Goal: Task Accomplishment & Management: Manage account settings

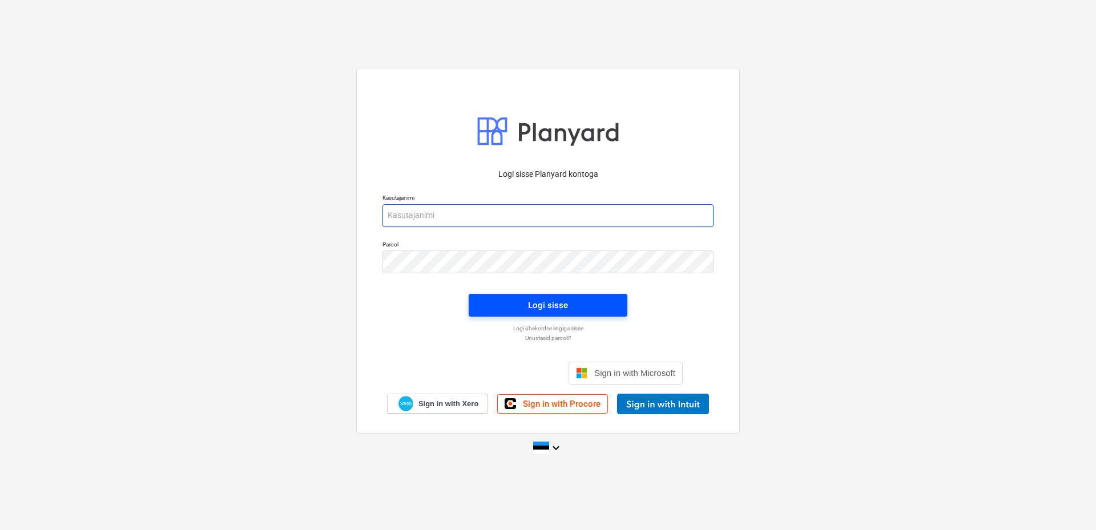
type input "[EMAIL_ADDRESS][DOMAIN_NAME]"
click at [574, 307] on span "Logi sisse" at bounding box center [547, 305] width 131 height 15
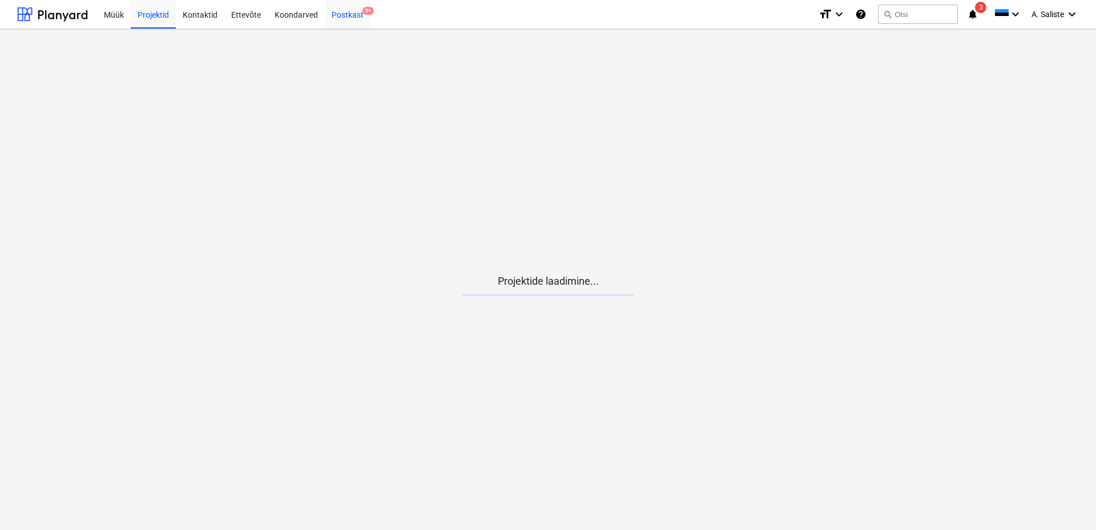
click at [347, 14] on div "Postkast 9+" at bounding box center [348, 13] width 46 height 29
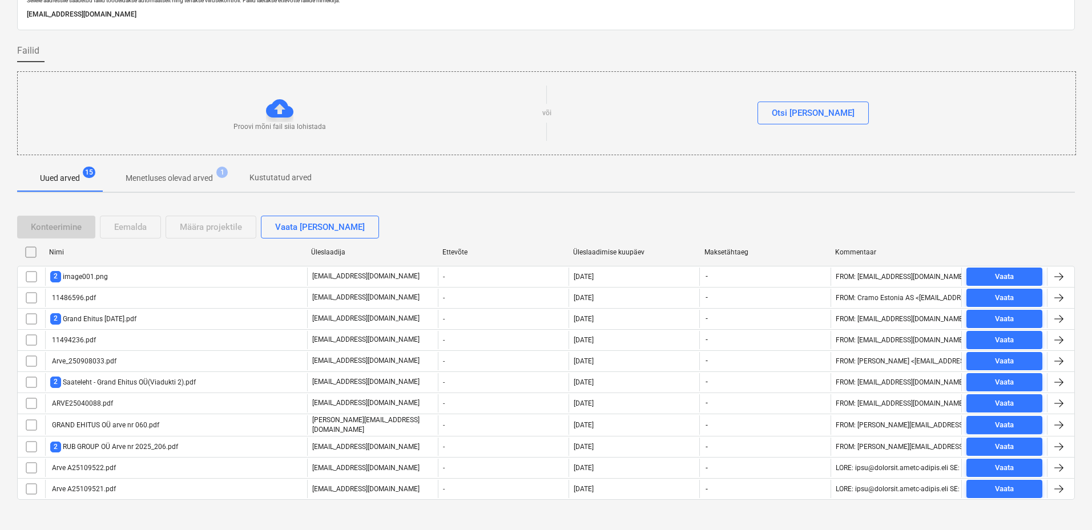
scroll to position [61, 0]
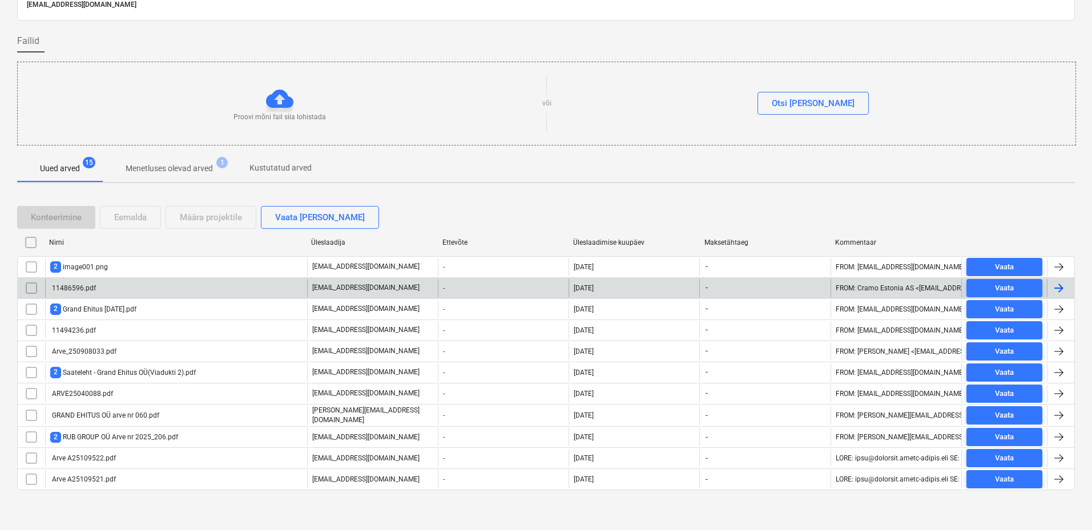
click at [98, 285] on div "11486596.pdf" at bounding box center [176, 288] width 262 height 18
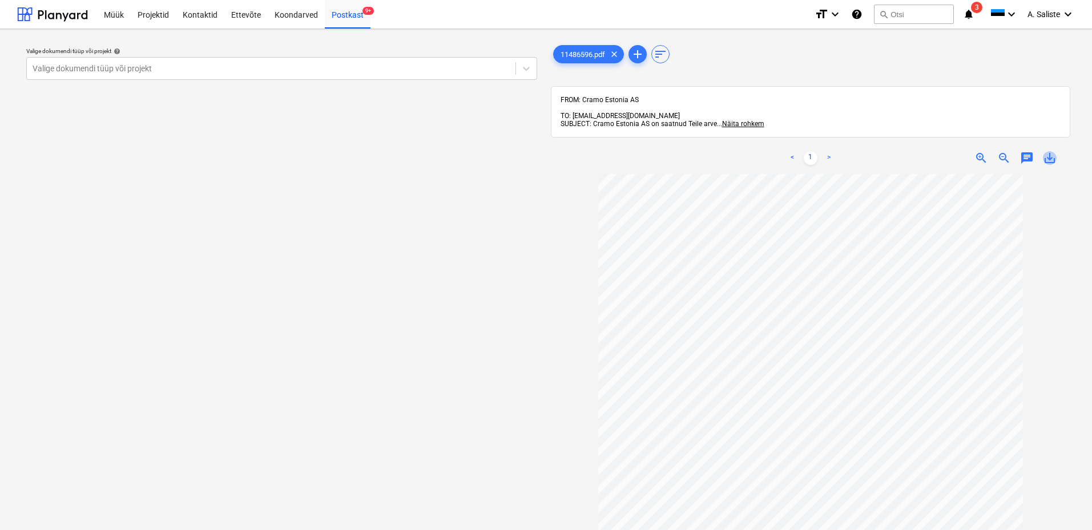
click at [1051, 155] on span "save_alt" at bounding box center [1050, 158] width 14 height 14
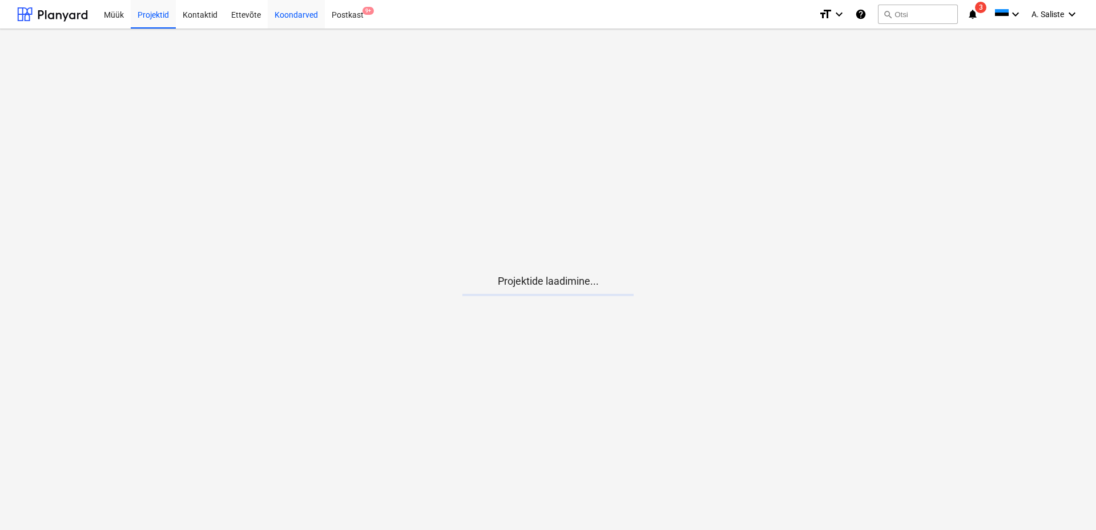
click at [281, 14] on div "Koondarved" at bounding box center [296, 13] width 57 height 29
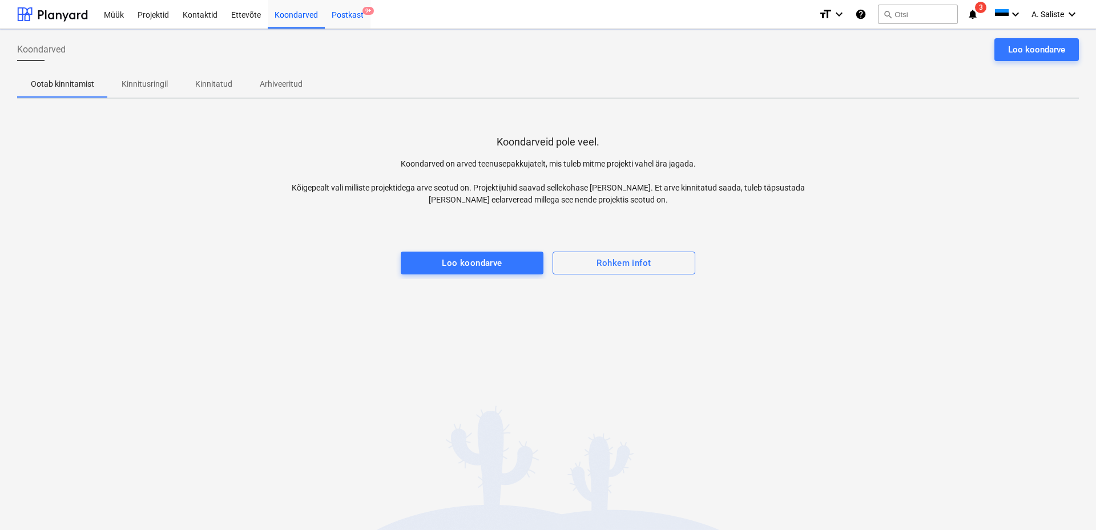
click at [350, 15] on div "Postkast 9+" at bounding box center [348, 13] width 46 height 29
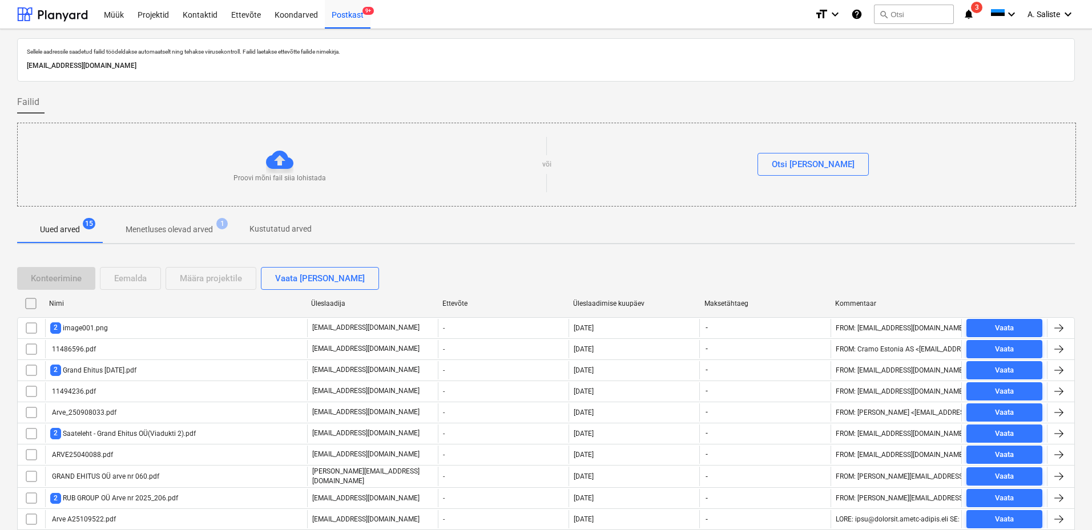
scroll to position [61, 0]
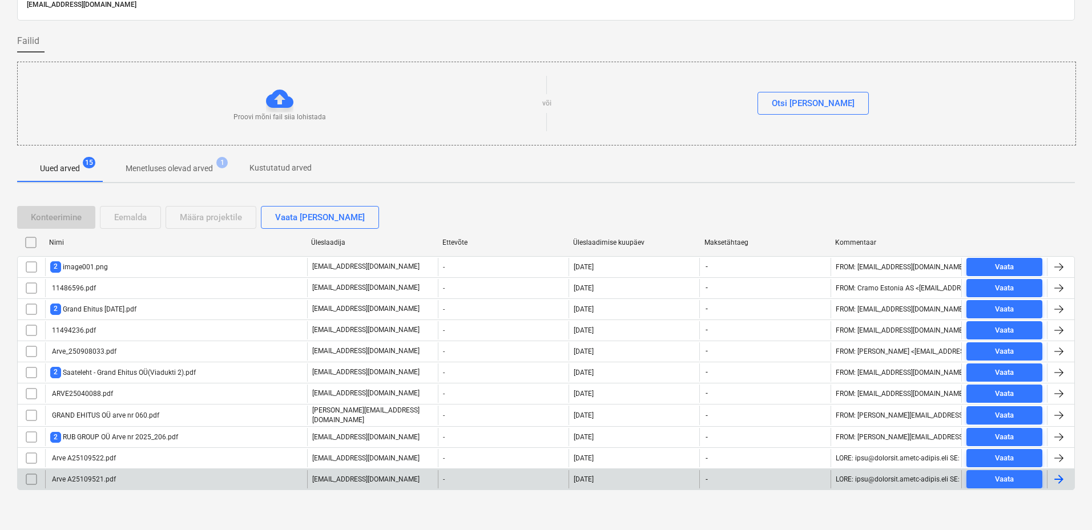
click at [109, 477] on div "Arve A25109521.pdf" at bounding box center [83, 480] width 66 height 8
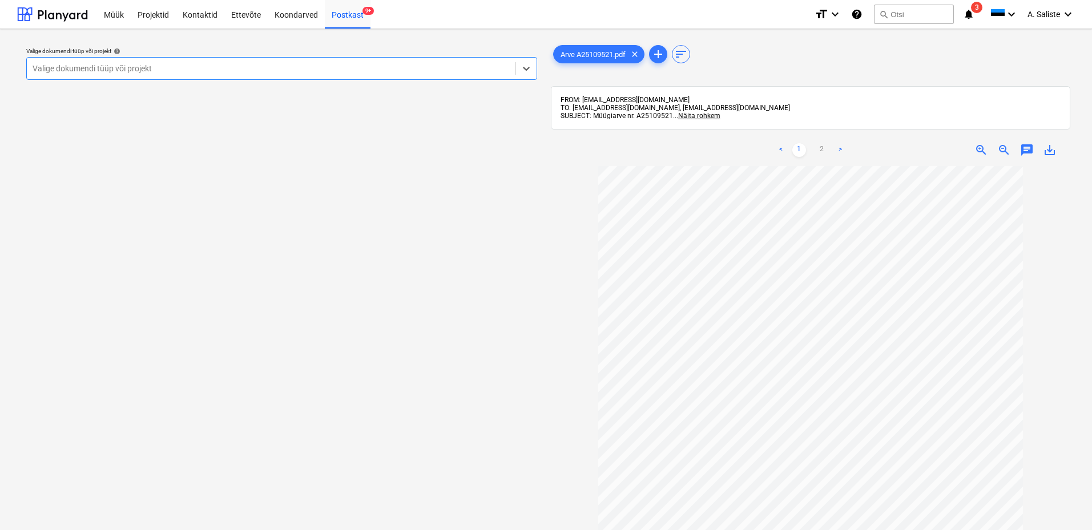
click at [421, 66] on div at bounding box center [271, 68] width 477 height 11
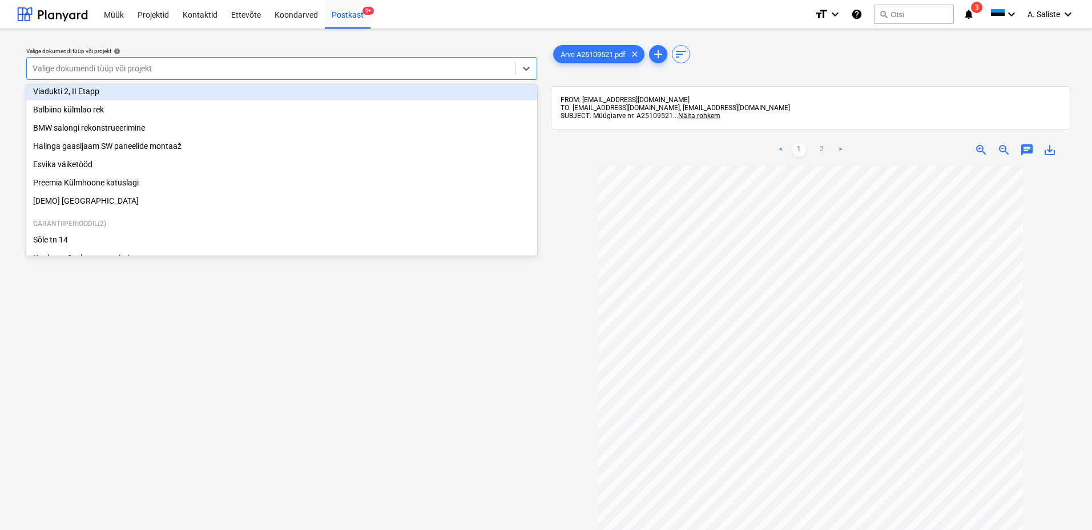
scroll to position [194, 0]
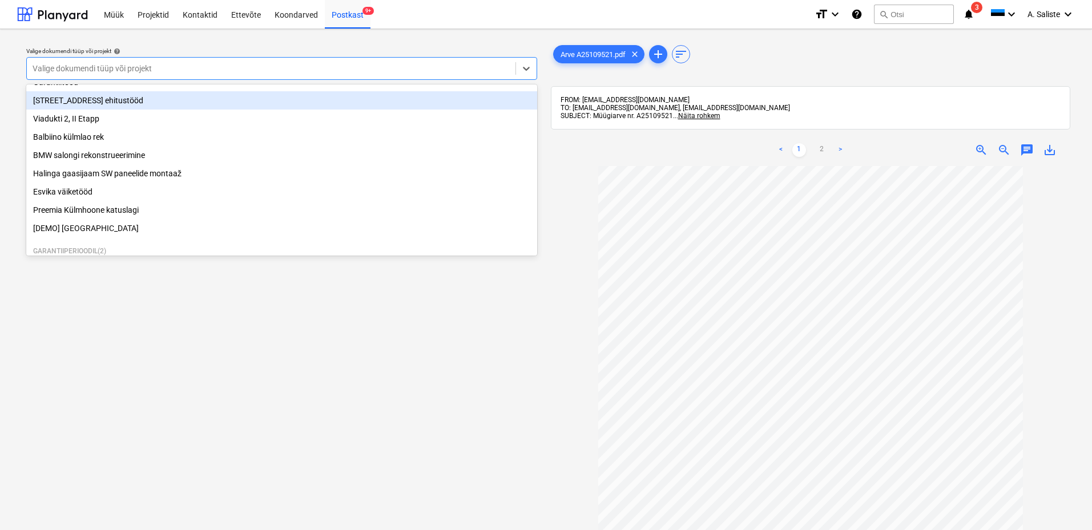
click at [112, 110] on div "[STREET_ADDRESS] ehitustööd" at bounding box center [281, 100] width 511 height 18
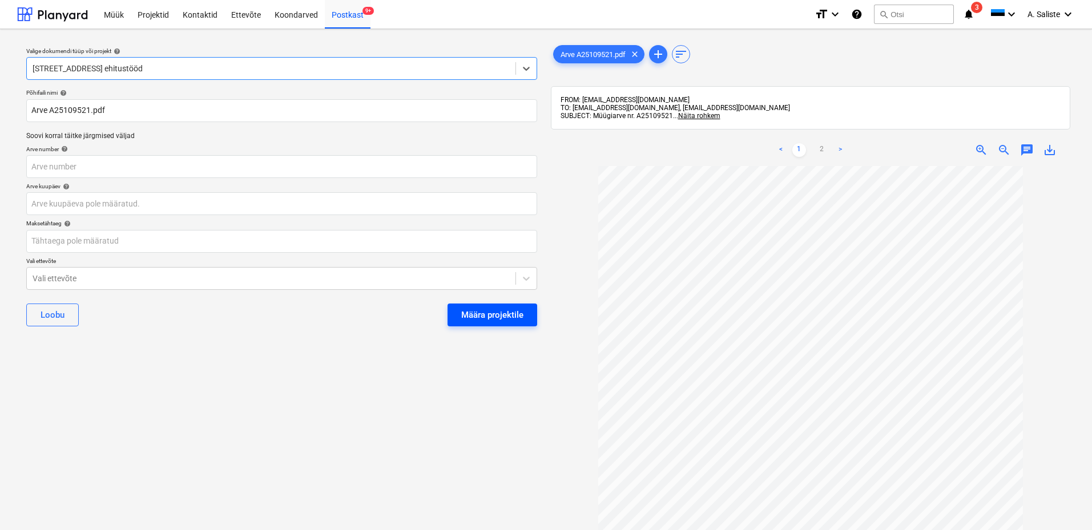
click at [465, 312] on div "Määra projektile" at bounding box center [492, 315] width 62 height 15
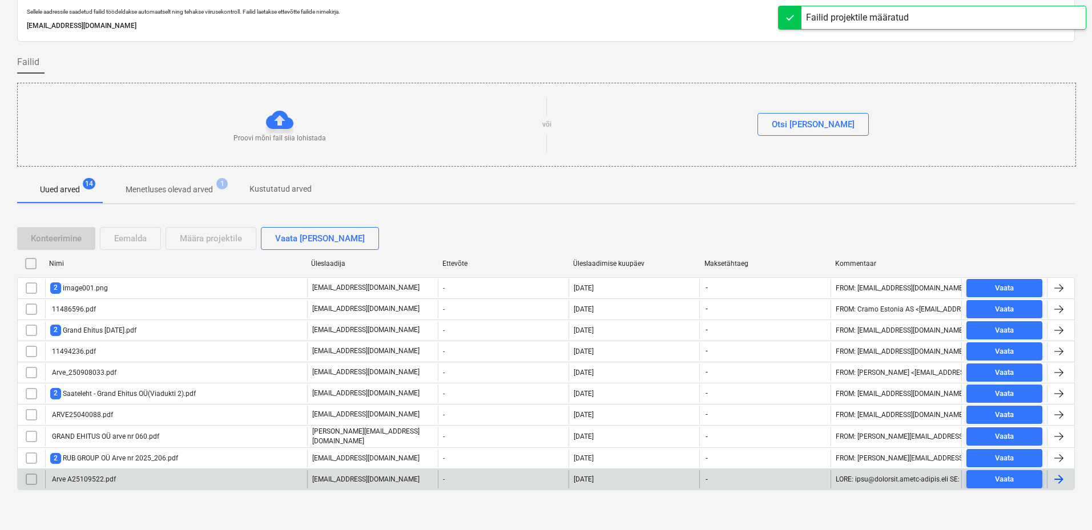
click at [98, 473] on div "Arve A25109522.pdf" at bounding box center [176, 479] width 262 height 18
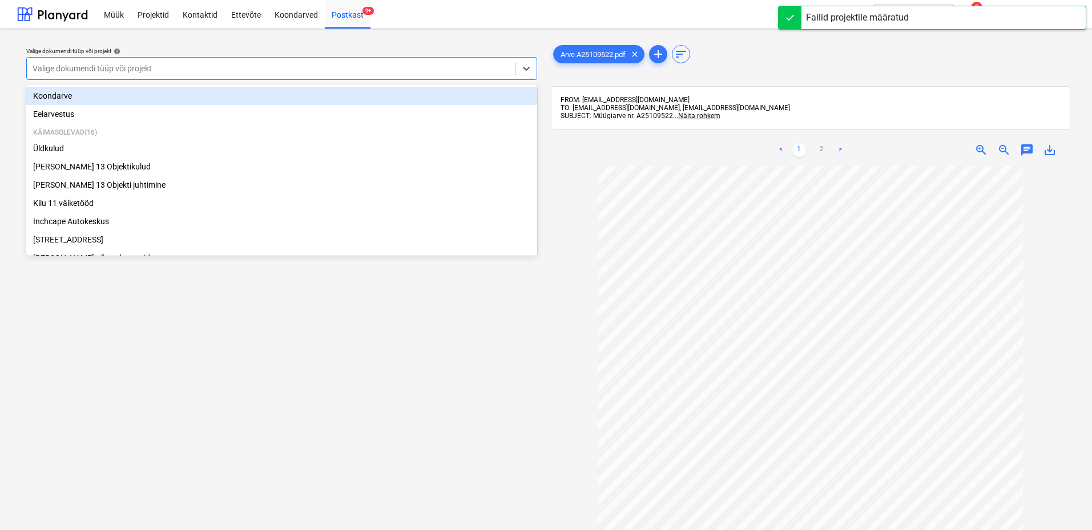
click at [413, 70] on div at bounding box center [271, 68] width 477 height 11
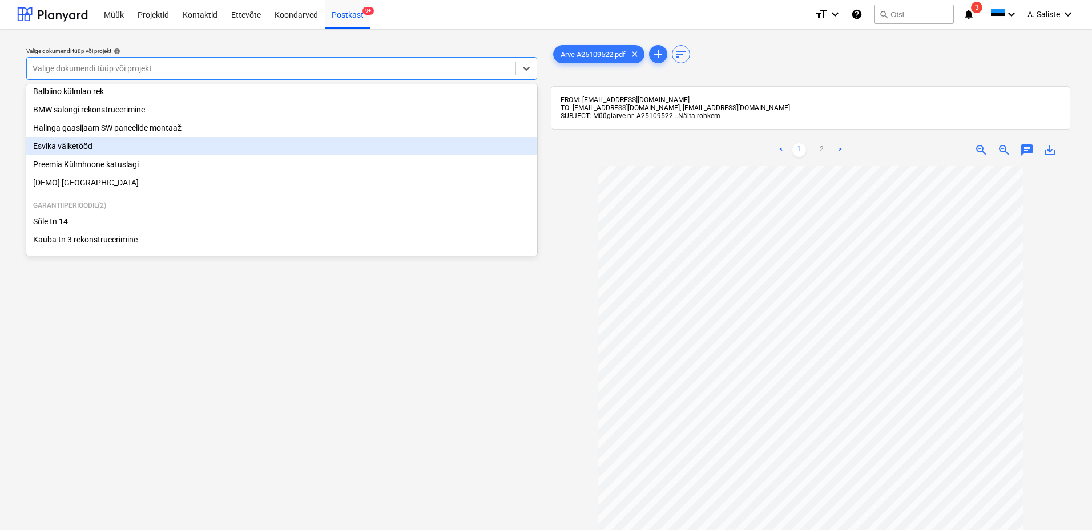
scroll to position [194, 0]
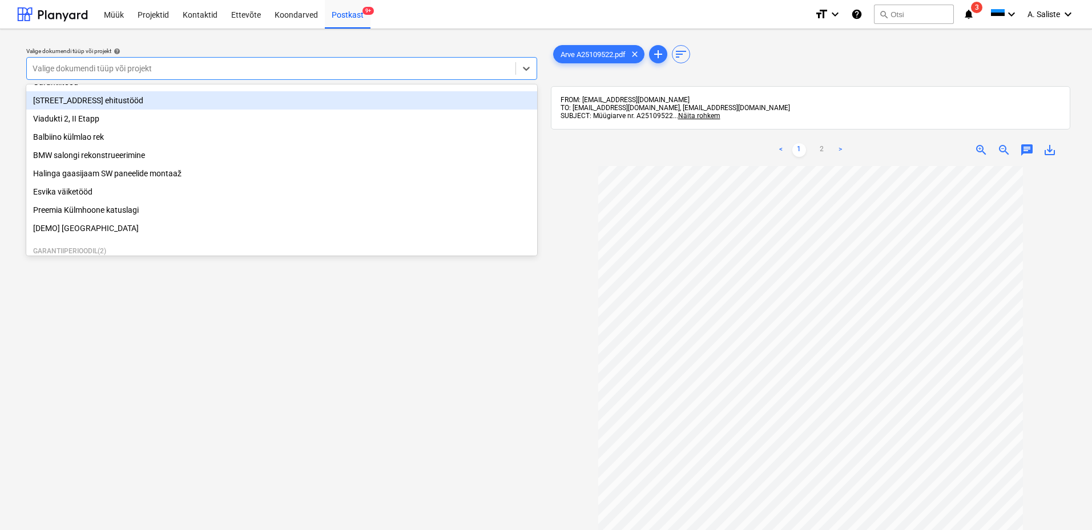
click at [107, 110] on div "[STREET_ADDRESS] ehitustööd" at bounding box center [281, 100] width 511 height 18
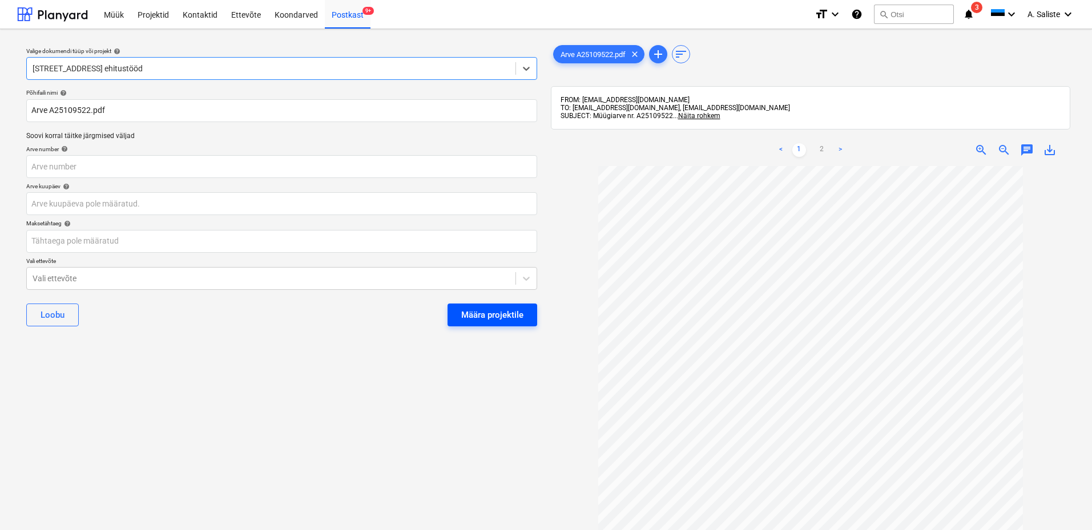
click at [486, 309] on div "Määra projektile" at bounding box center [492, 315] width 62 height 15
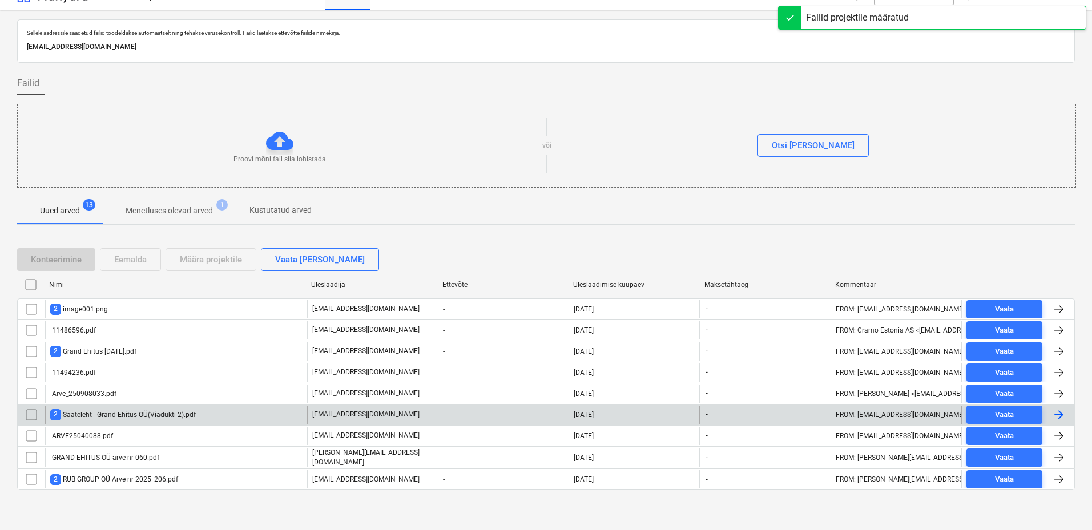
scroll to position [18, 0]
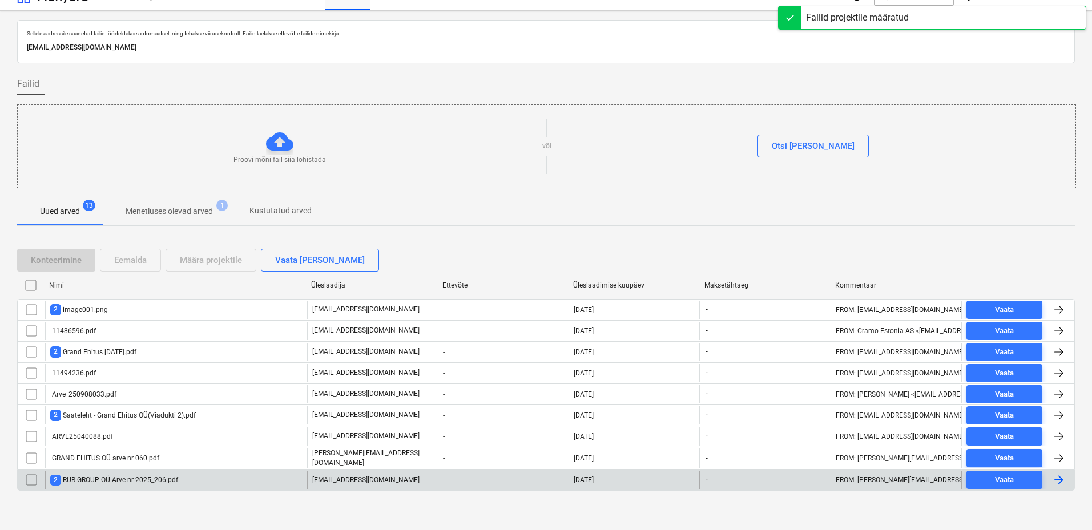
click at [95, 482] on div "2 RUB GROUP OÜ Arve nr 2025_206.pdf" at bounding box center [114, 480] width 128 height 11
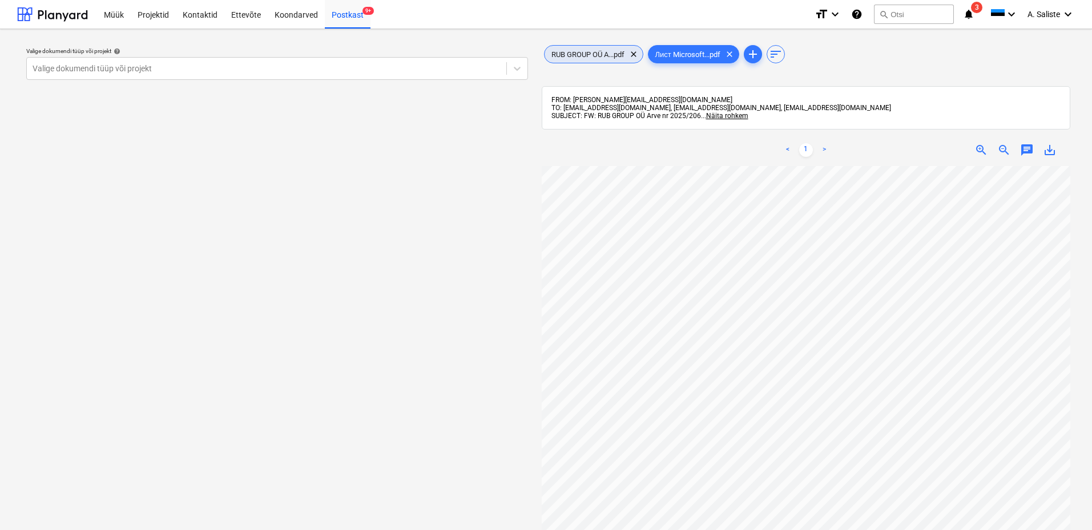
click at [608, 55] on span "RUB GROUP OÜ A...pdf" at bounding box center [588, 54] width 87 height 9
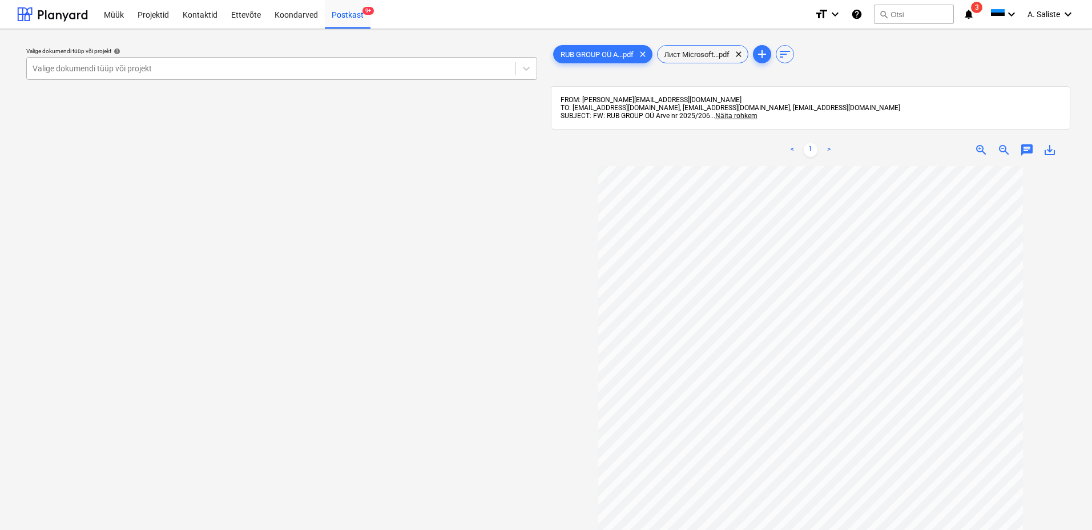
click at [429, 63] on div at bounding box center [271, 68] width 477 height 11
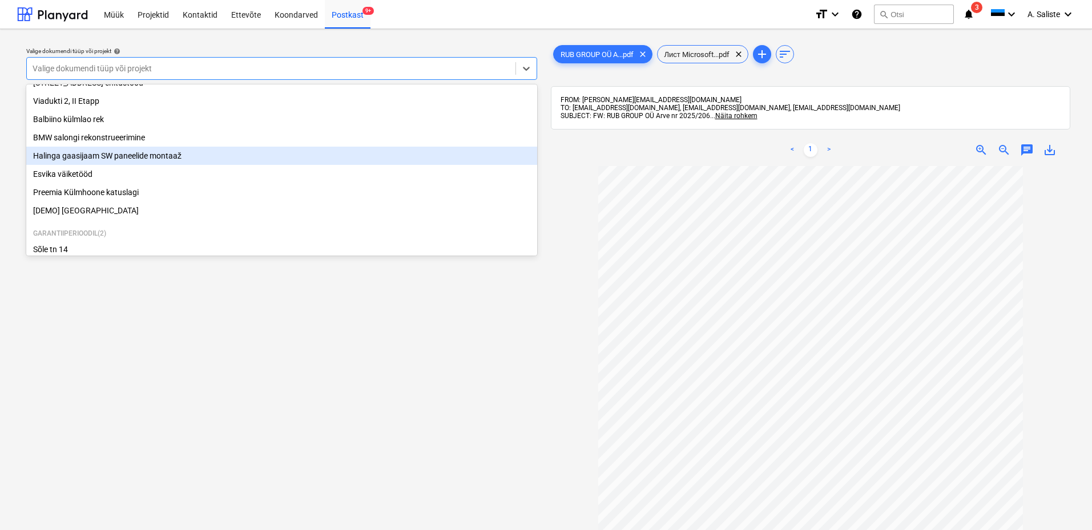
scroll to position [194, 0]
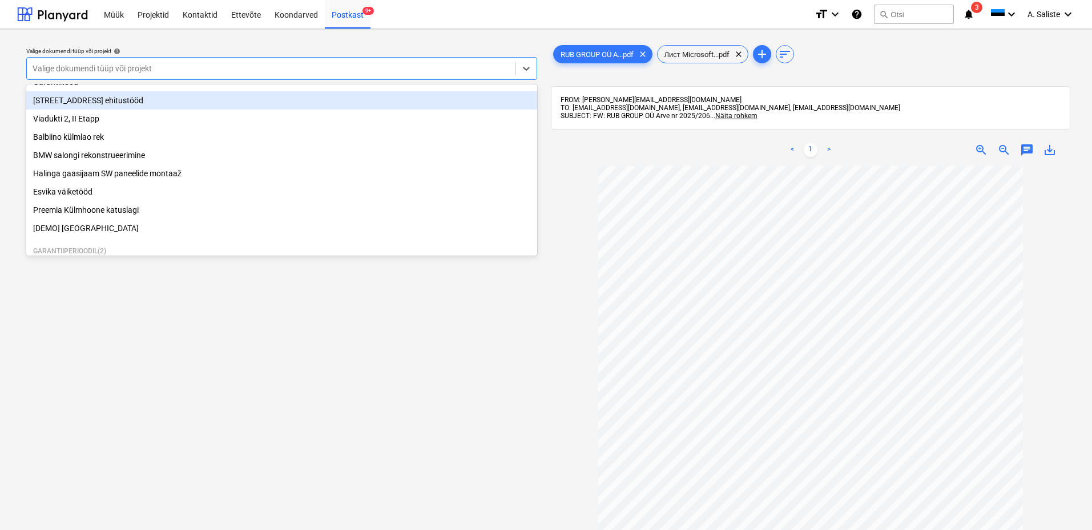
click at [116, 108] on div "[STREET_ADDRESS] ehitustööd" at bounding box center [281, 100] width 511 height 18
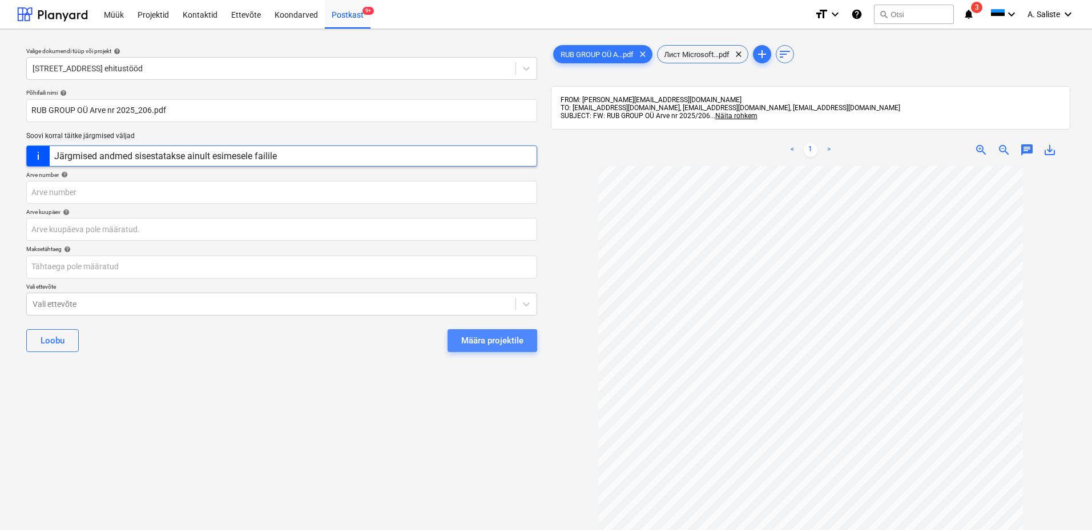
click at [490, 340] on div "Määra projektile" at bounding box center [492, 340] width 62 height 15
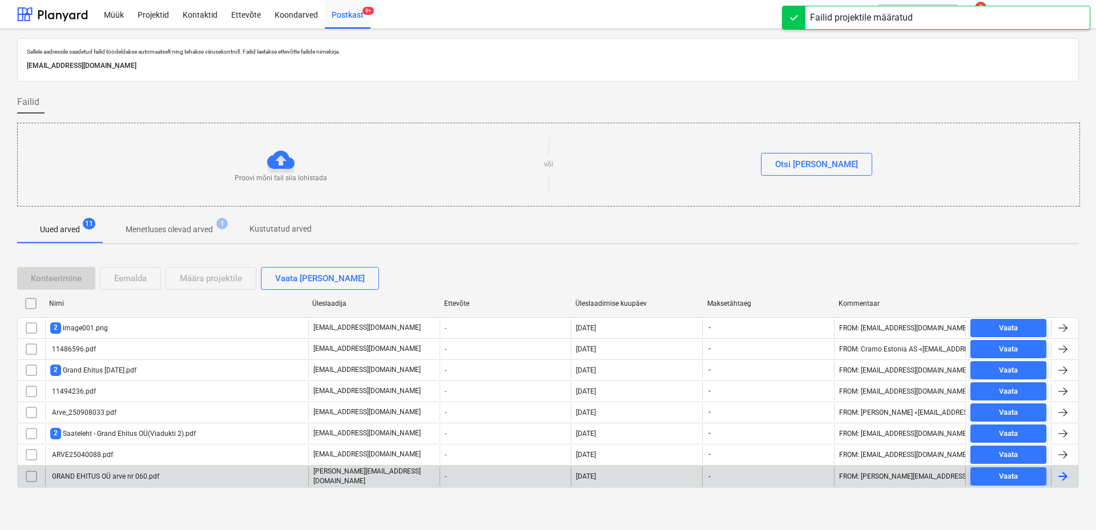
click at [106, 473] on div "GRAND EHITUS OÜ arve nr 060.pdf" at bounding box center [104, 477] width 109 height 8
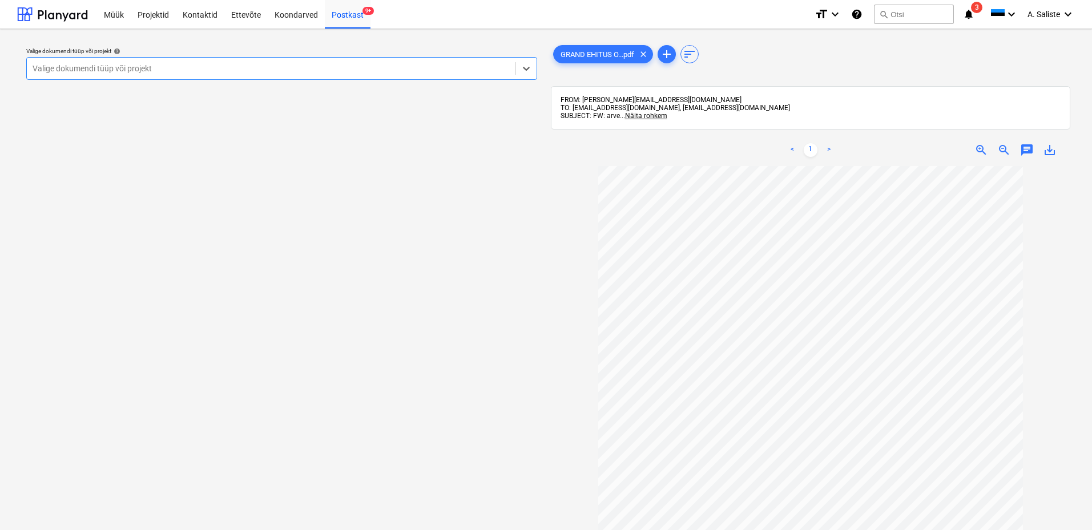
drag, startPoint x: 413, startPoint y: 65, endPoint x: 376, endPoint y: 71, distance: 38.2
click at [411, 66] on div at bounding box center [271, 68] width 477 height 11
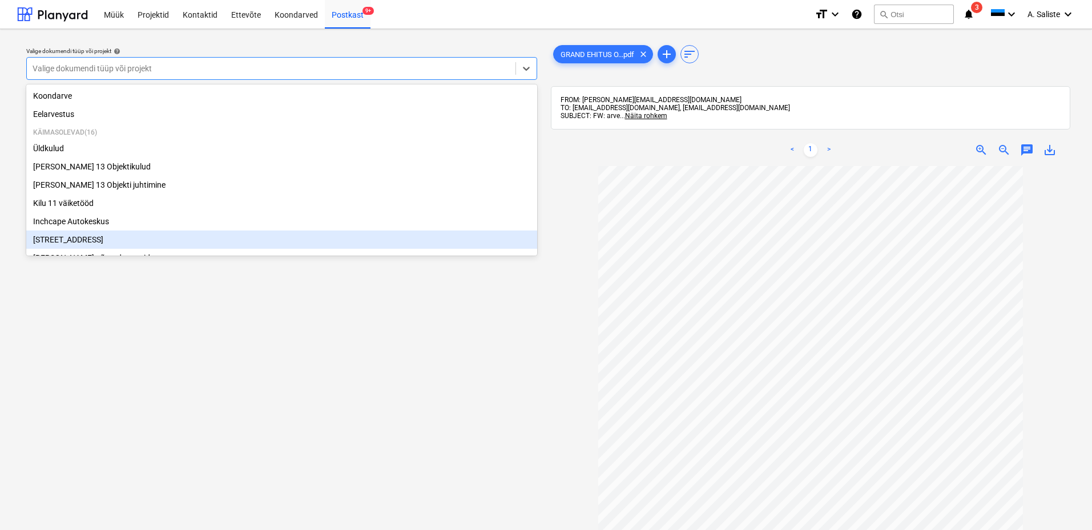
click at [72, 243] on div "[STREET_ADDRESS]" at bounding box center [281, 240] width 511 height 18
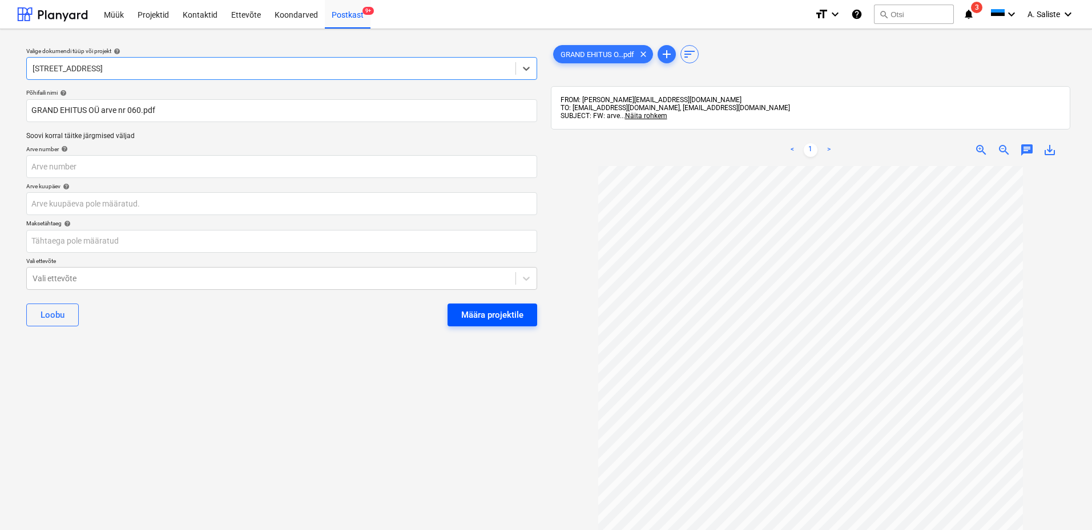
click at [512, 315] on div "Määra projektile" at bounding box center [492, 315] width 62 height 15
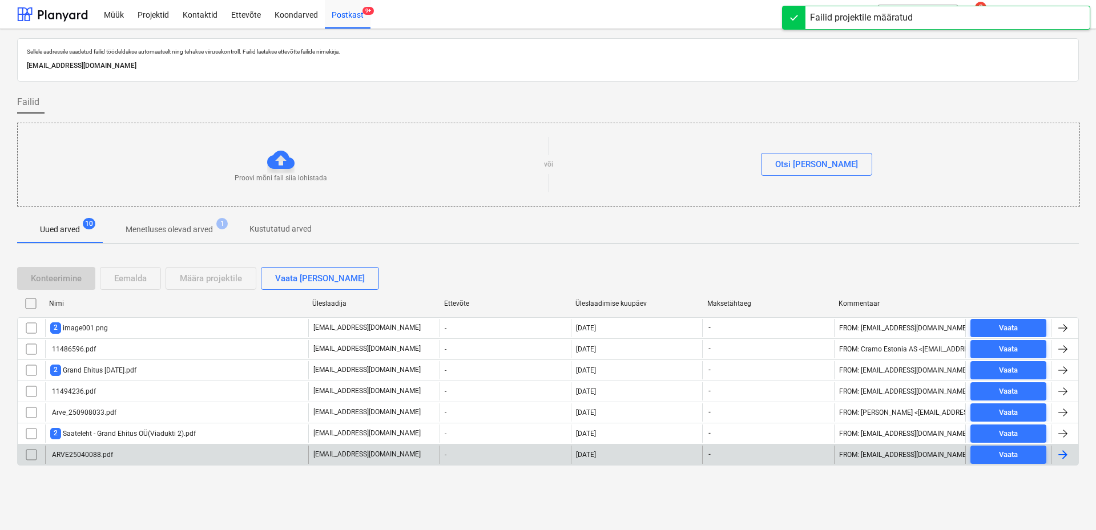
click at [109, 457] on div "ARVE25040088.pdf" at bounding box center [81, 455] width 63 height 8
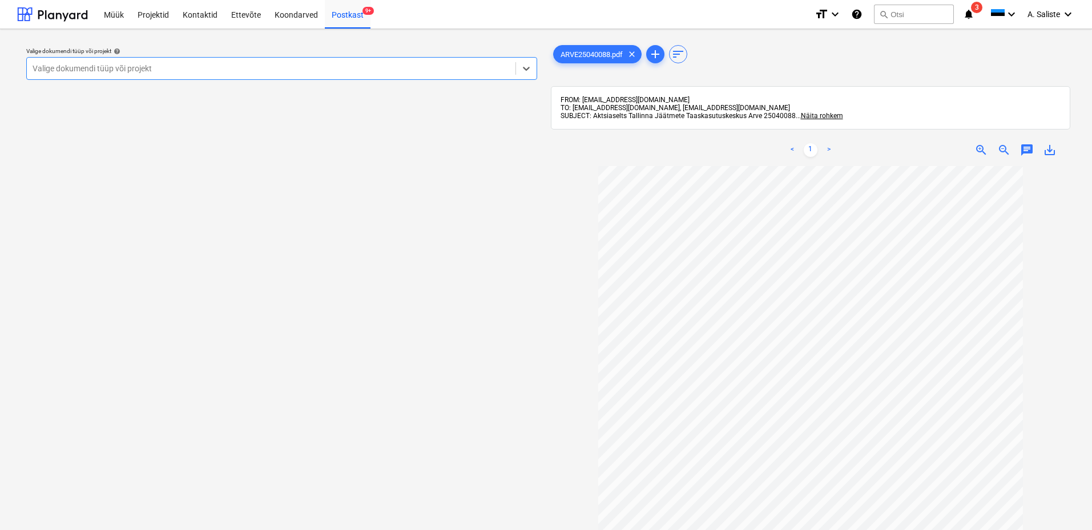
drag, startPoint x: 421, startPoint y: 69, endPoint x: 363, endPoint y: 80, distance: 59.2
click at [421, 69] on div at bounding box center [271, 68] width 477 height 11
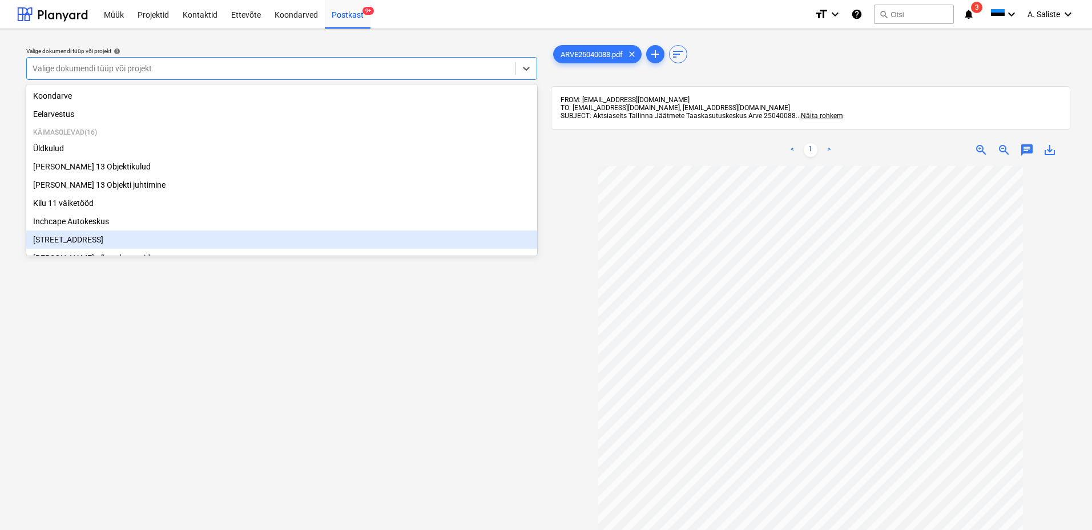
click at [82, 242] on div "[STREET_ADDRESS]" at bounding box center [281, 240] width 511 height 18
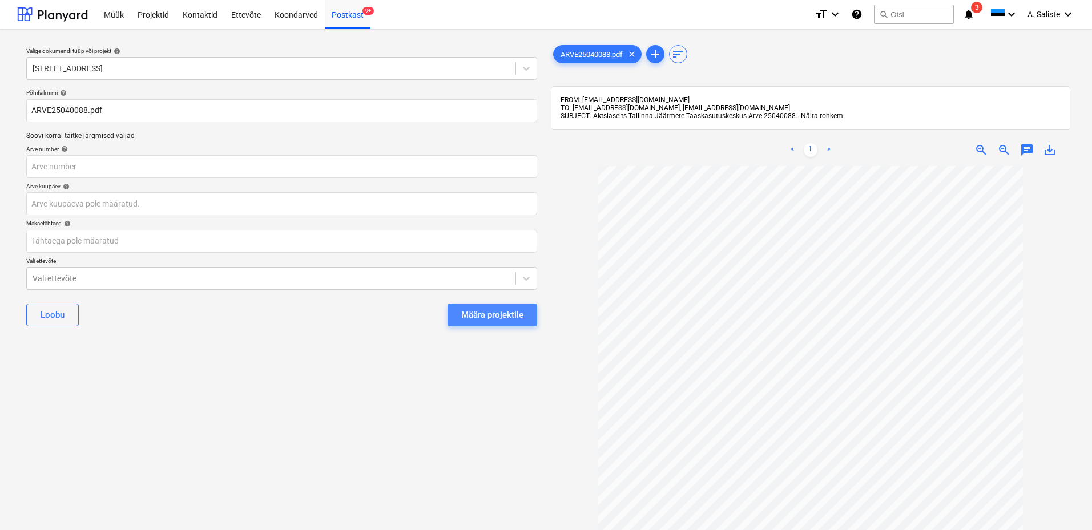
click at [471, 309] on div "Määra projektile" at bounding box center [492, 315] width 62 height 15
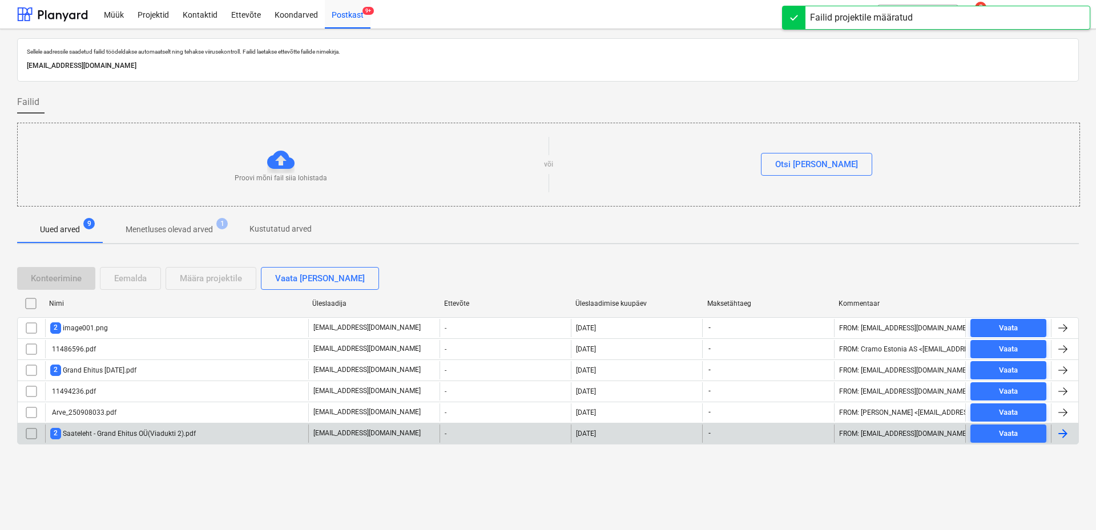
click at [148, 434] on div "2 Saateleht - Grand Ehitus OÜ(Viadukti 2).pdf" at bounding box center [123, 433] width 146 height 11
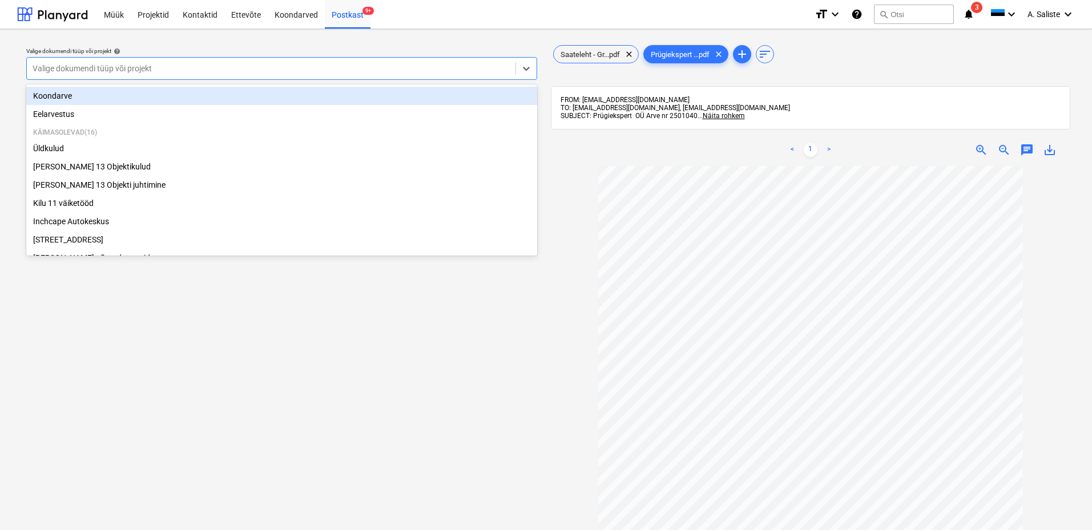
click at [409, 63] on div at bounding box center [271, 68] width 477 height 11
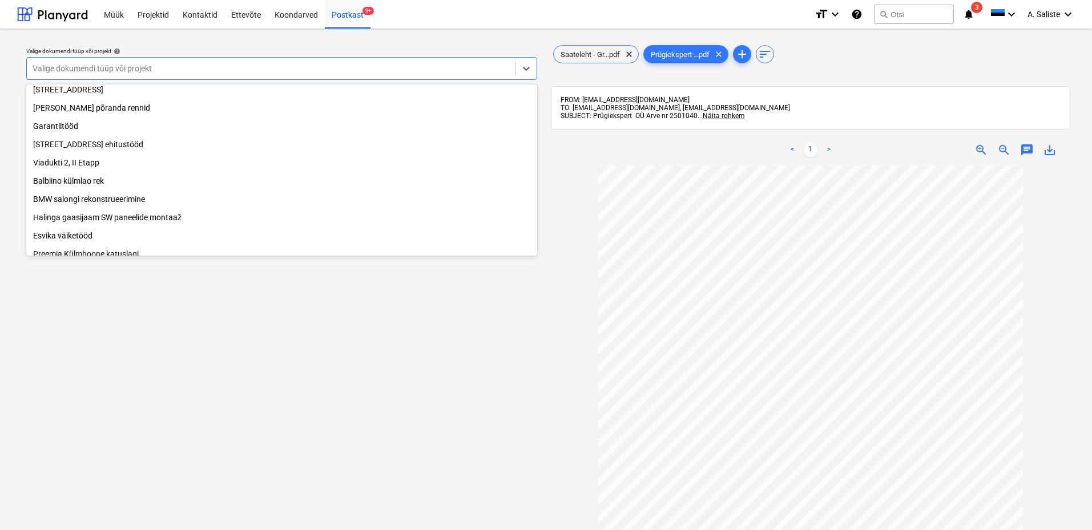
scroll to position [171, 0]
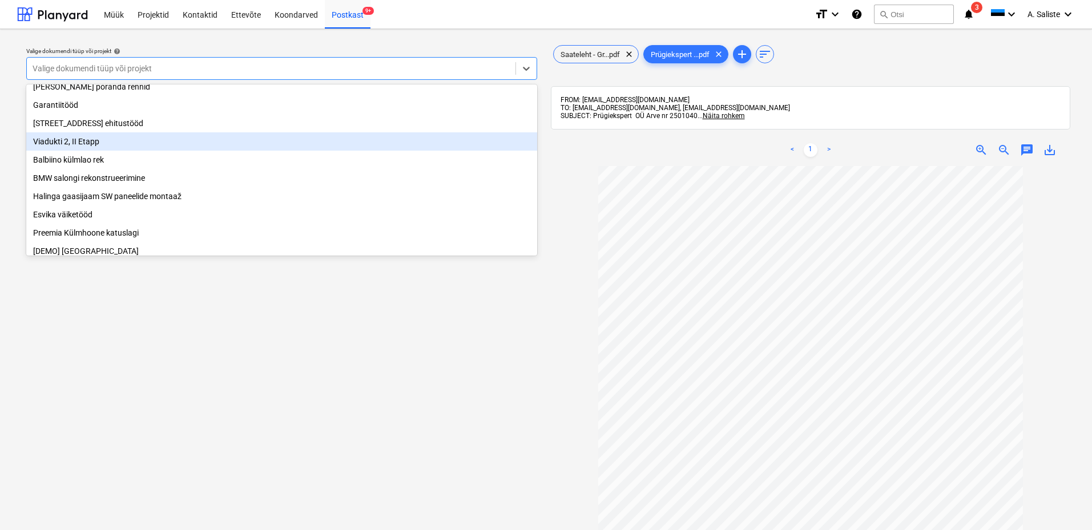
click at [95, 149] on div "Viadukti 2, II Etapp" at bounding box center [281, 141] width 511 height 18
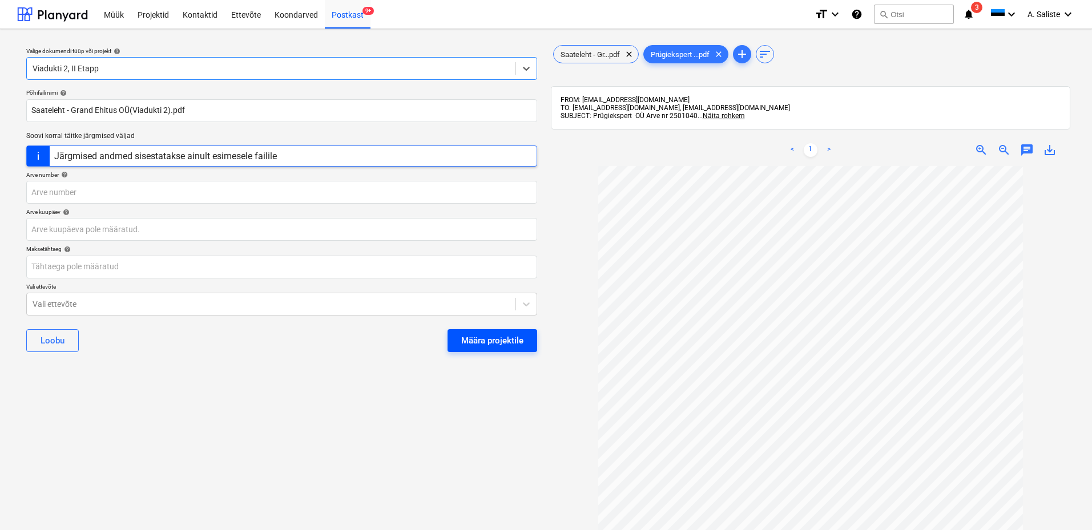
click at [466, 345] on div "Määra projektile" at bounding box center [492, 340] width 62 height 15
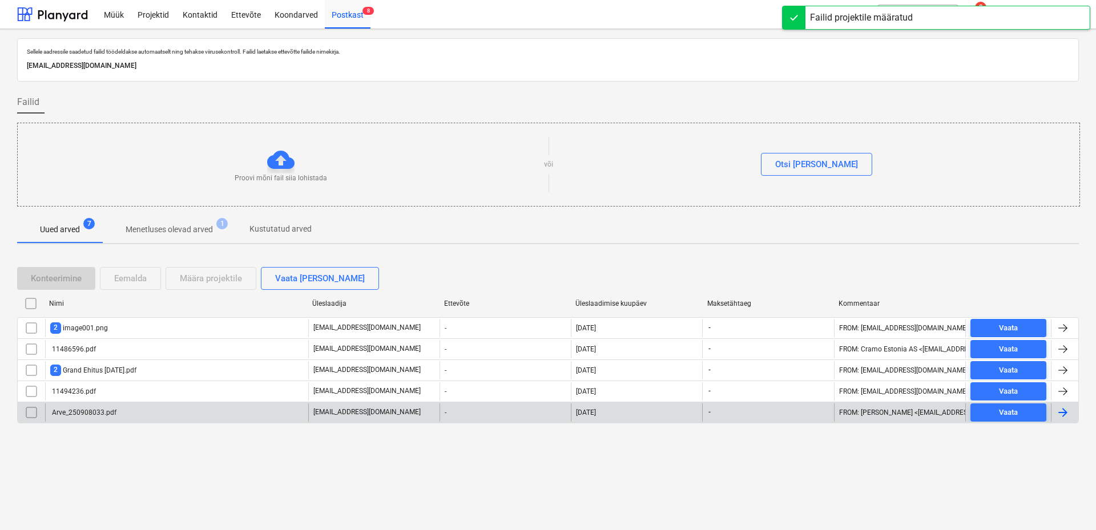
click at [157, 414] on div "Arve_250908033.pdf" at bounding box center [176, 413] width 263 height 18
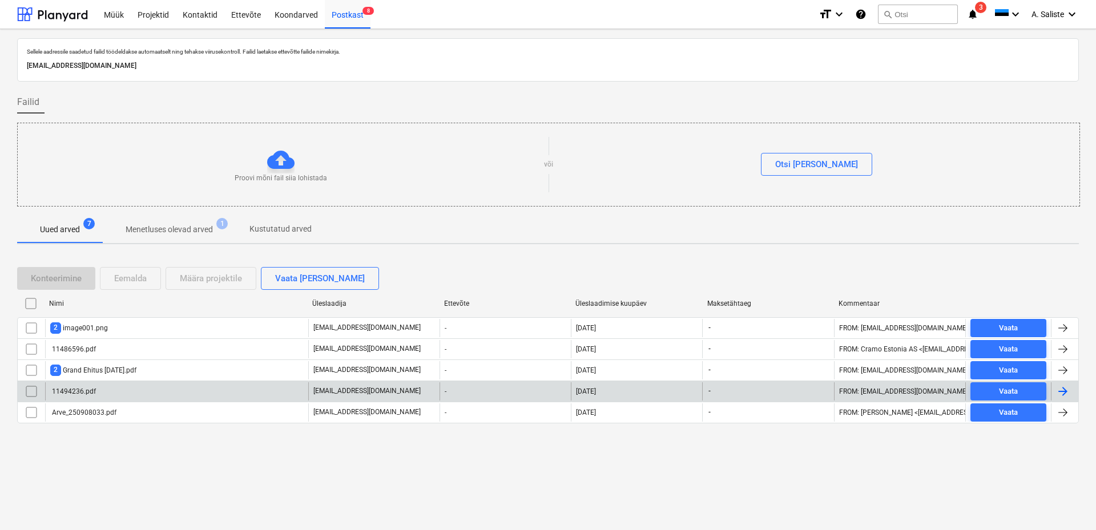
click at [132, 389] on div "11494236.pdf" at bounding box center [176, 392] width 263 height 18
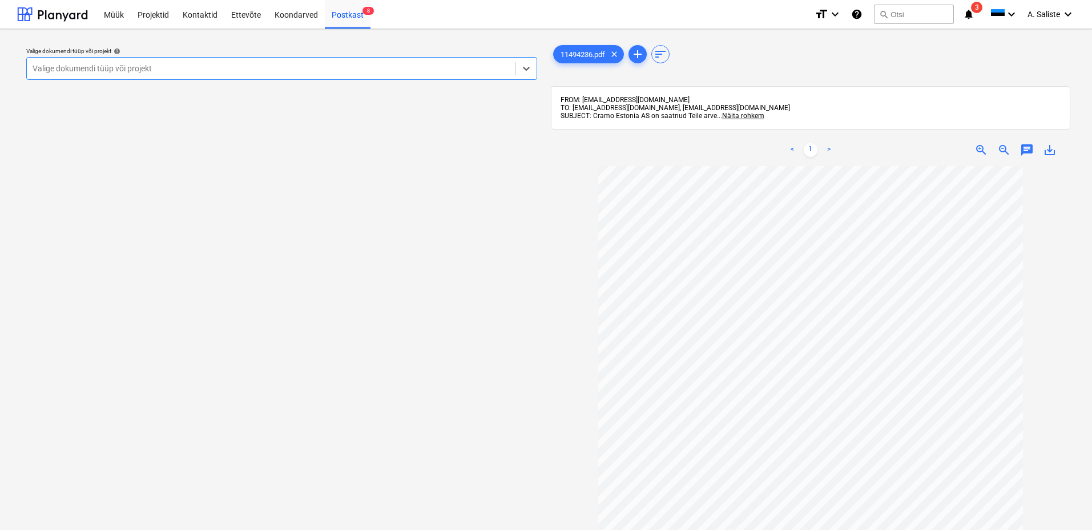
click at [1052, 148] on span "save_alt" at bounding box center [1050, 150] width 14 height 14
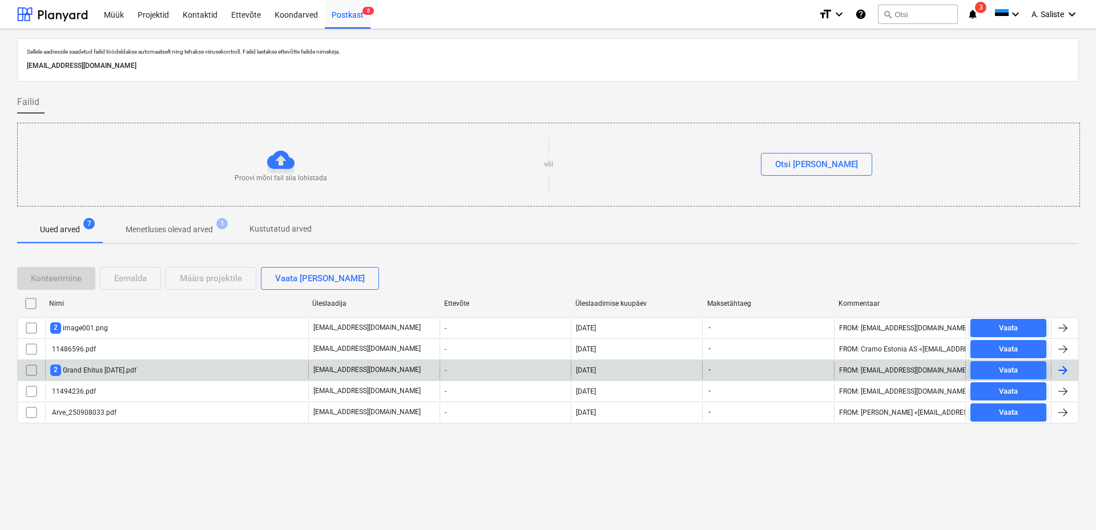
click at [122, 376] on div "2 Grand Ehitus [DATE].pdf" at bounding box center [93, 370] width 86 height 11
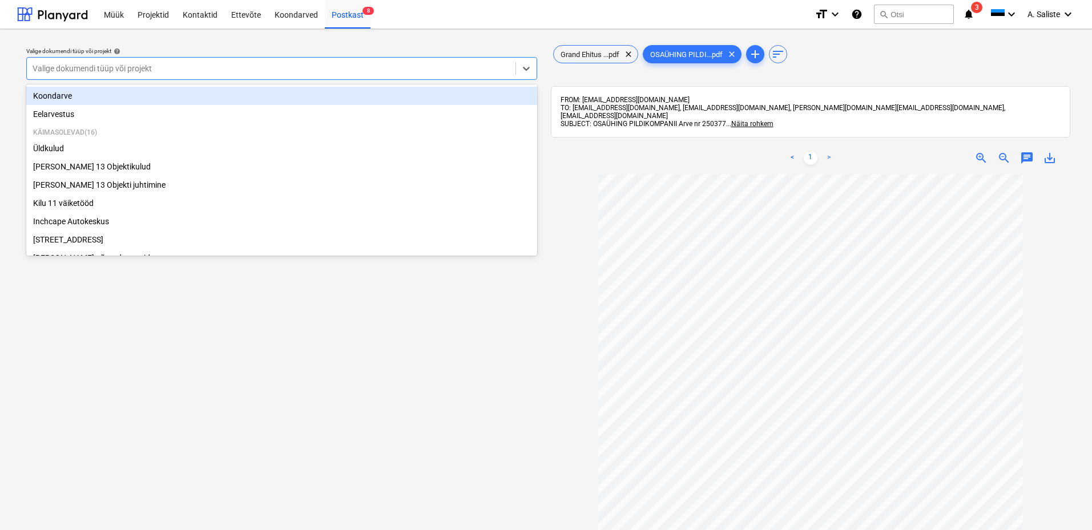
click at [457, 71] on div at bounding box center [271, 68] width 477 height 11
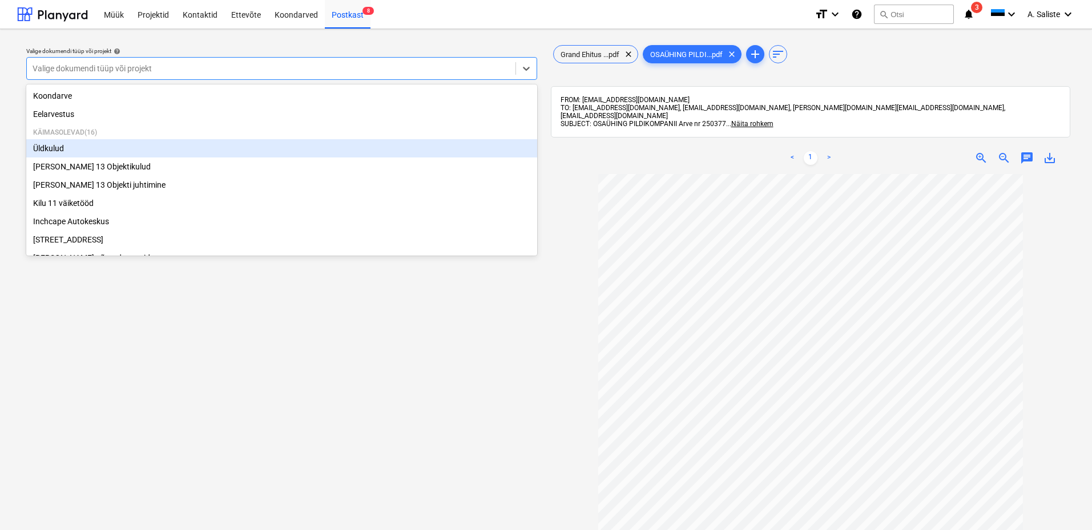
click at [51, 149] on div "Üldkulud" at bounding box center [281, 148] width 511 height 18
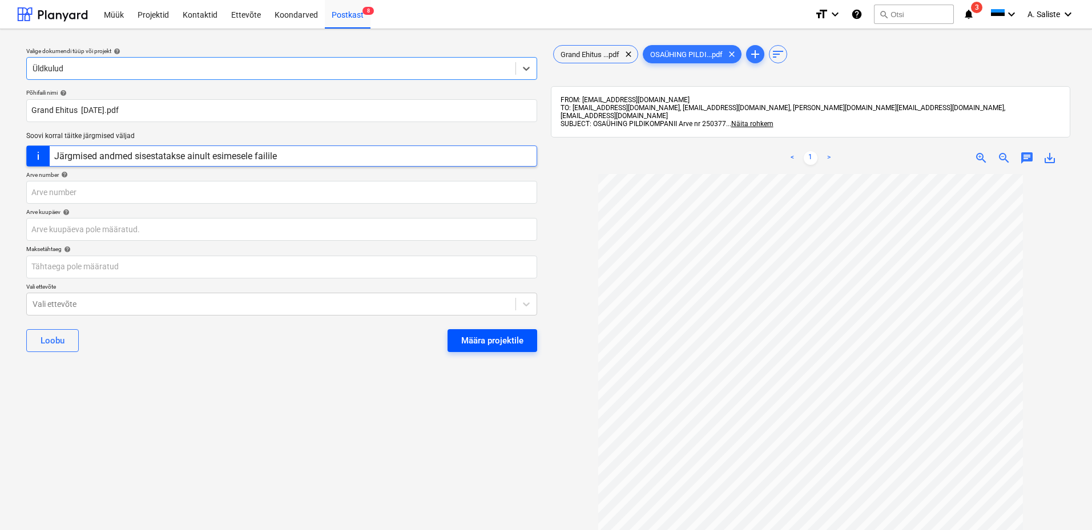
click at [490, 339] on div "Määra projektile" at bounding box center [492, 340] width 62 height 15
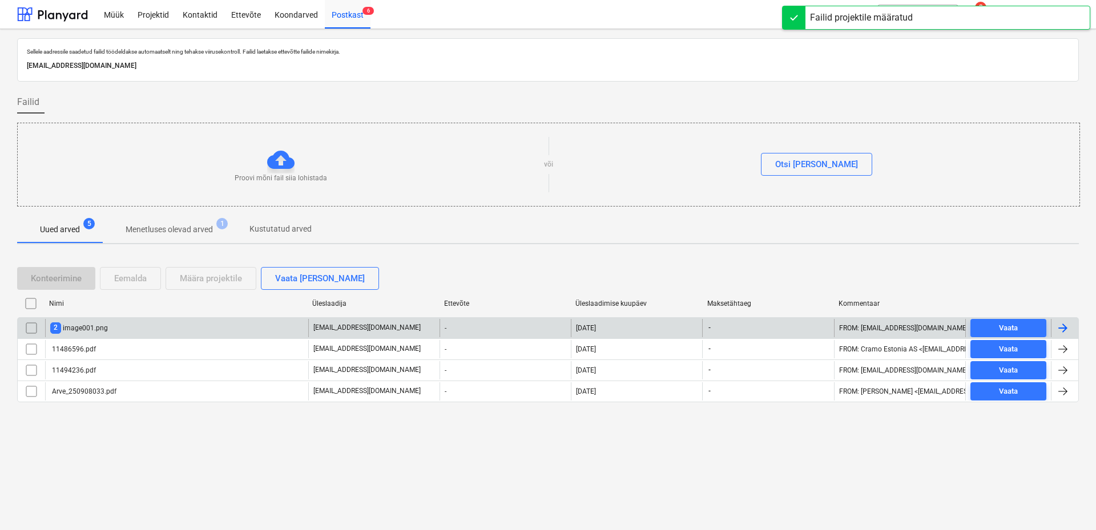
click at [147, 331] on div "2 image001.png" at bounding box center [176, 328] width 263 height 18
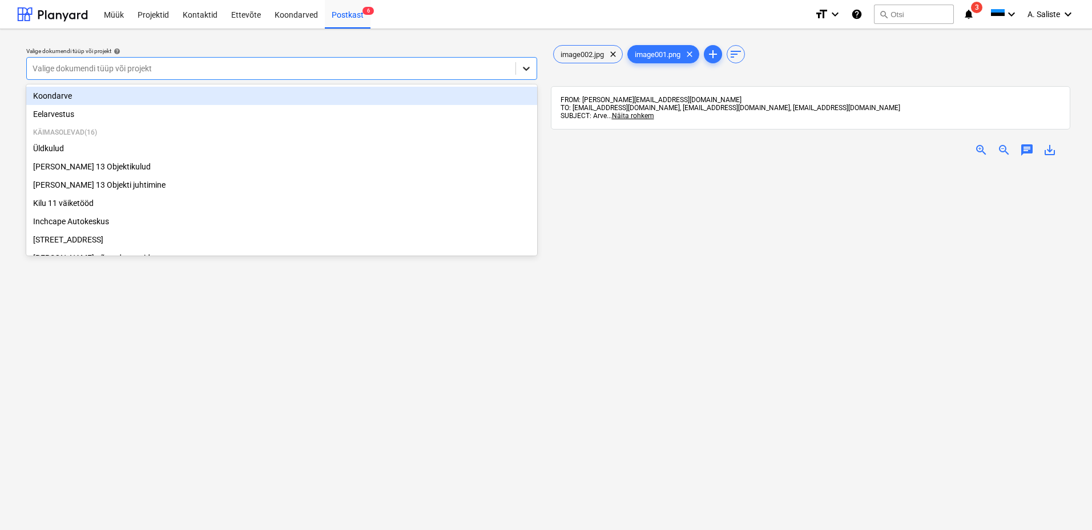
drag, startPoint x: 530, startPoint y: 68, endPoint x: 502, endPoint y: 70, distance: 27.5
click at [530, 67] on icon at bounding box center [526, 68] width 11 height 11
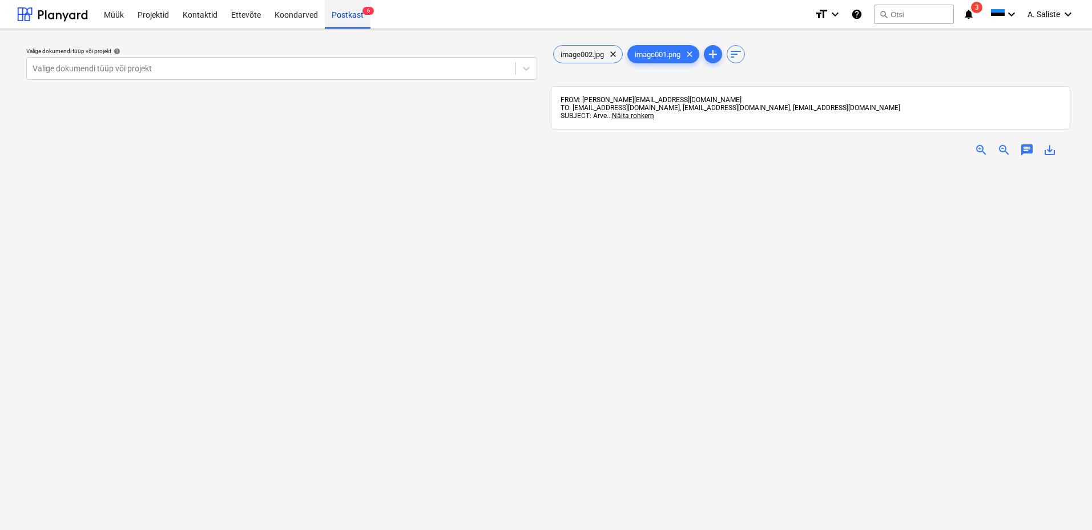
click at [350, 18] on div "Postkast 6" at bounding box center [348, 13] width 46 height 29
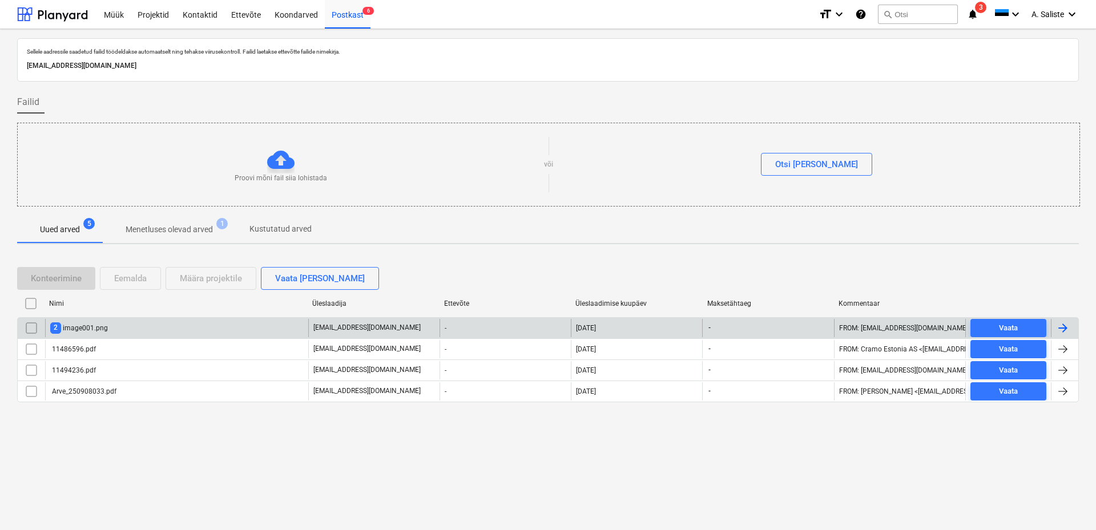
click at [28, 331] on input "checkbox" at bounding box center [31, 328] width 18 height 18
click at [122, 277] on div "Eemalda" at bounding box center [130, 278] width 33 height 15
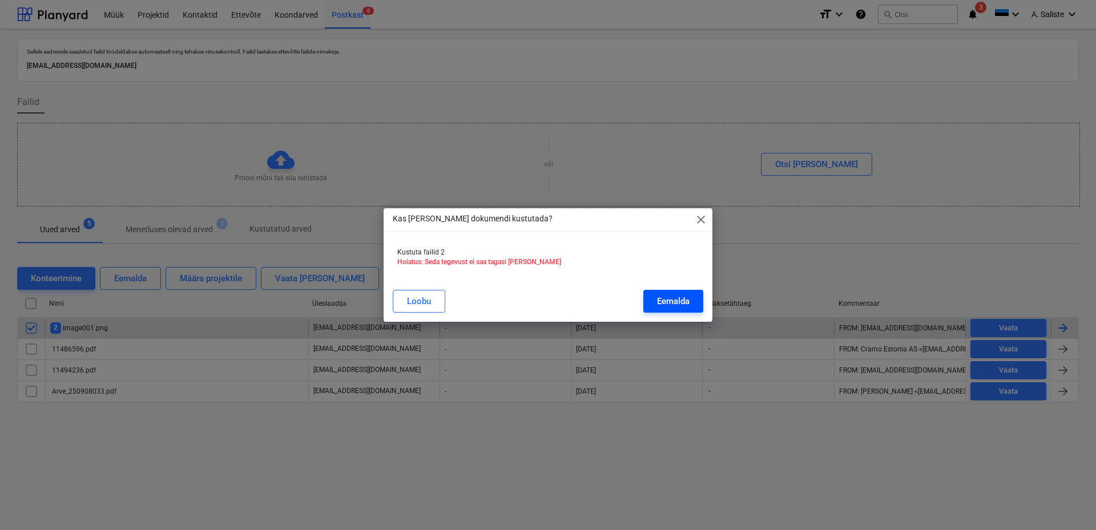
click at [694, 300] on button "Eemalda" at bounding box center [673, 301] width 60 height 23
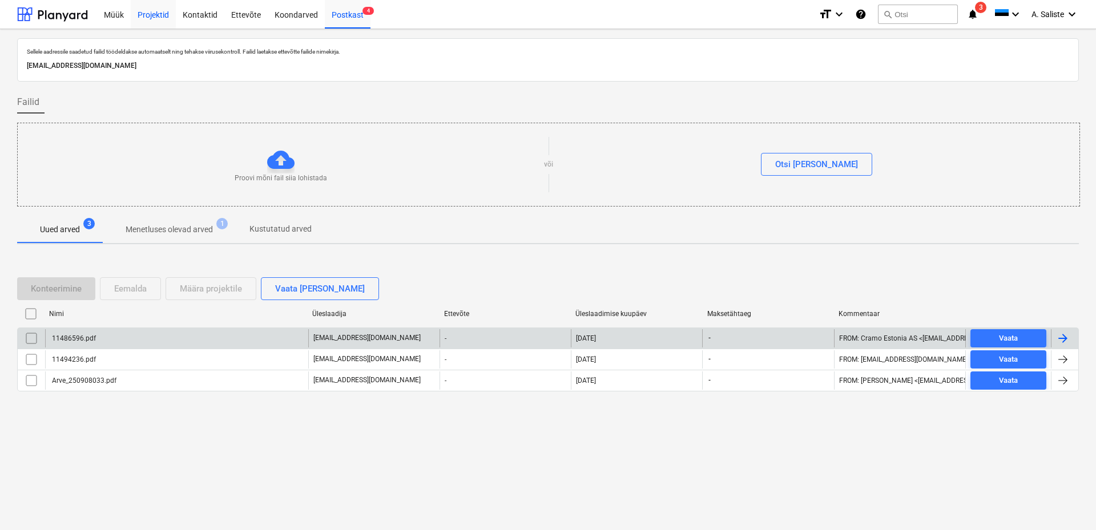
click at [144, 14] on div "Projektid" at bounding box center [153, 13] width 45 height 29
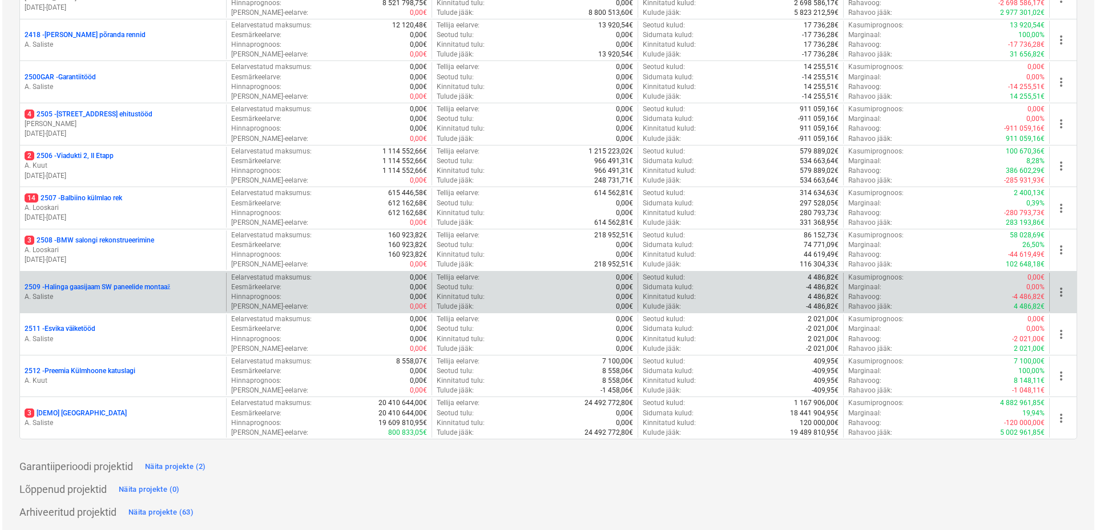
scroll to position [419, 0]
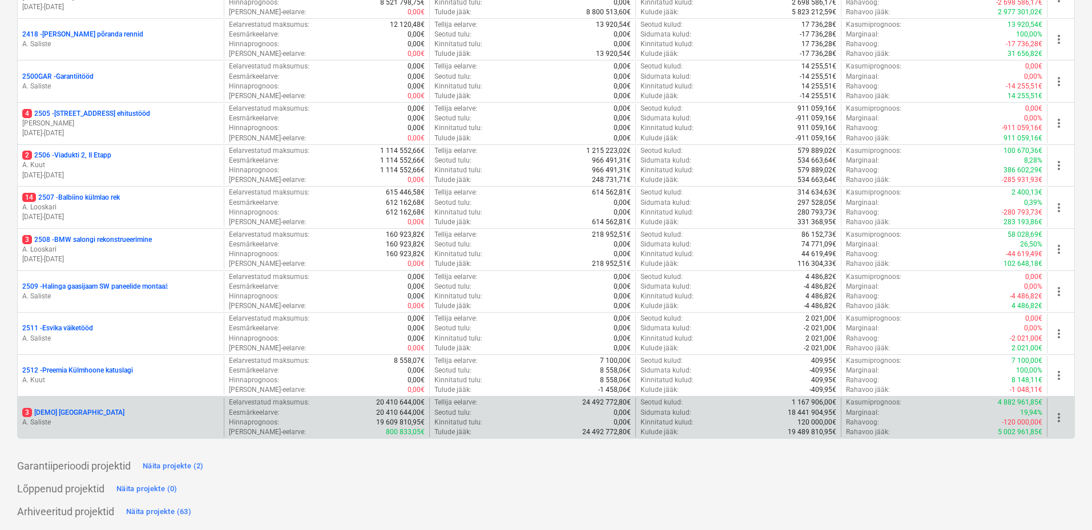
click at [1056, 418] on span "more_vert" at bounding box center [1059, 418] width 14 height 14
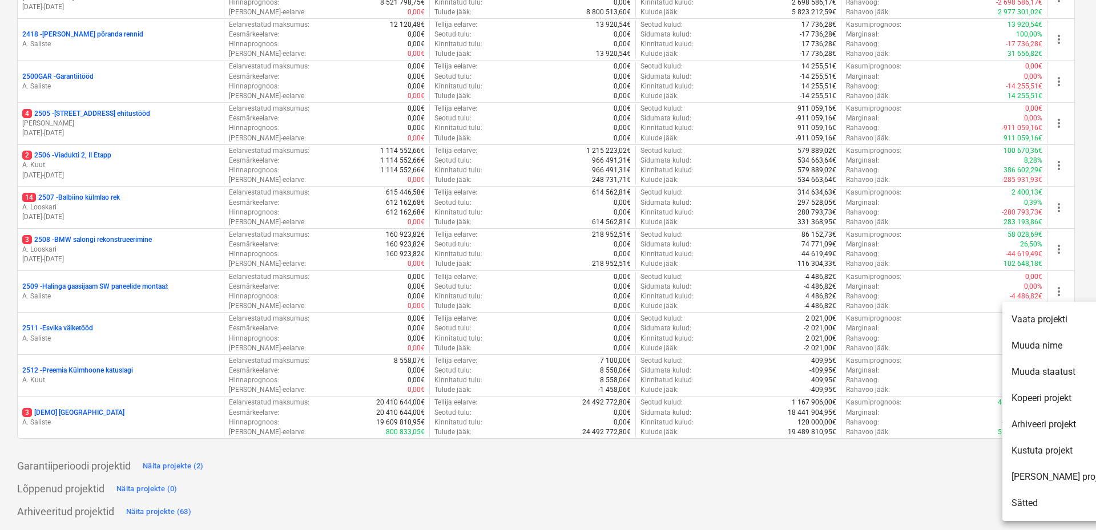
click at [1040, 448] on li "Kustuta projekt" at bounding box center [1061, 451] width 116 height 26
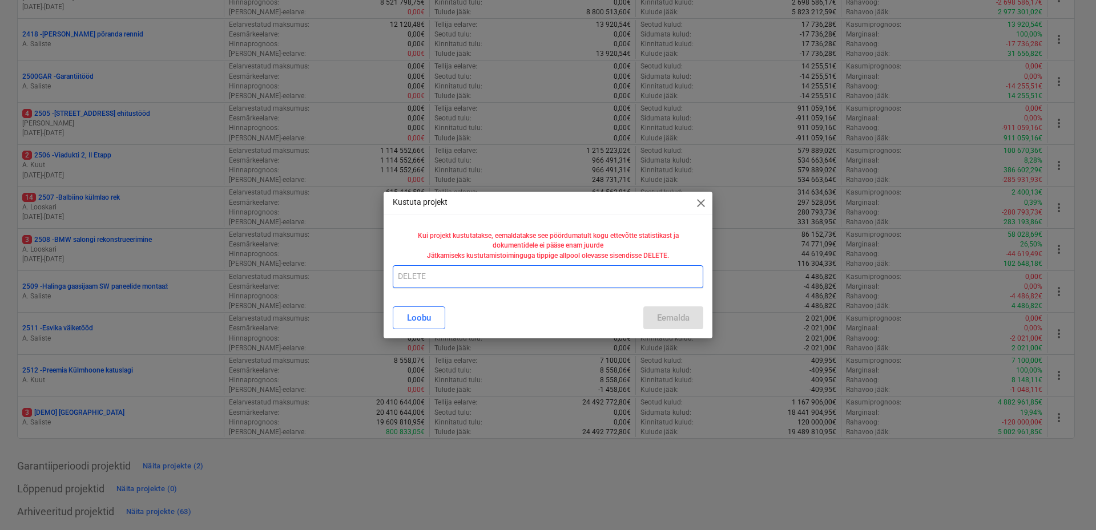
click at [473, 281] on input "text" at bounding box center [548, 277] width 311 height 23
type input "V"
type input "S"
click at [486, 314] on div "[PERSON_NAME]" at bounding box center [548, 318] width 311 height 23
click at [462, 273] on input "Kogemata tekkis" at bounding box center [548, 277] width 311 height 23
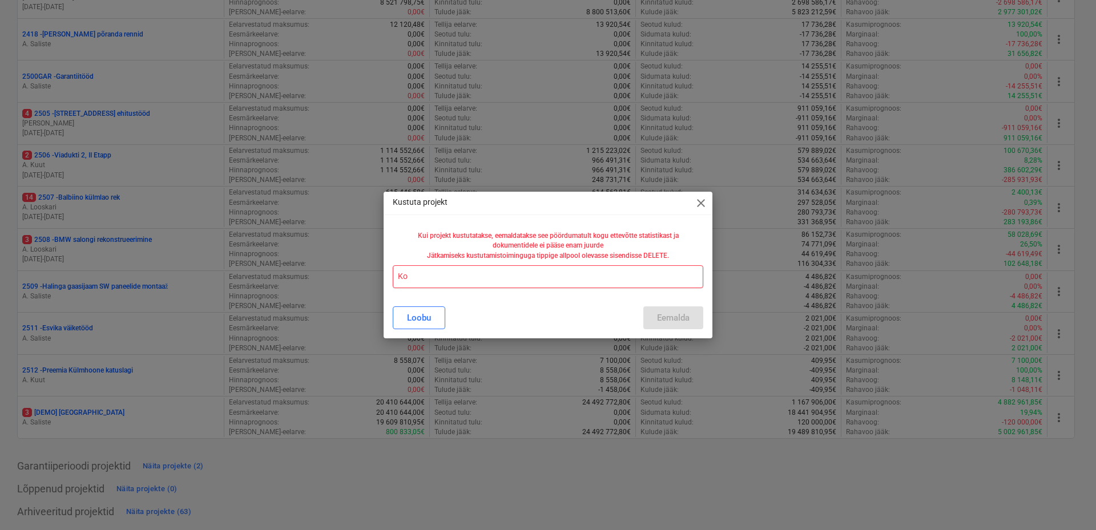
type input "K"
type input "DELETE"
click at [687, 323] on div "Eemalda" at bounding box center [673, 318] width 33 height 15
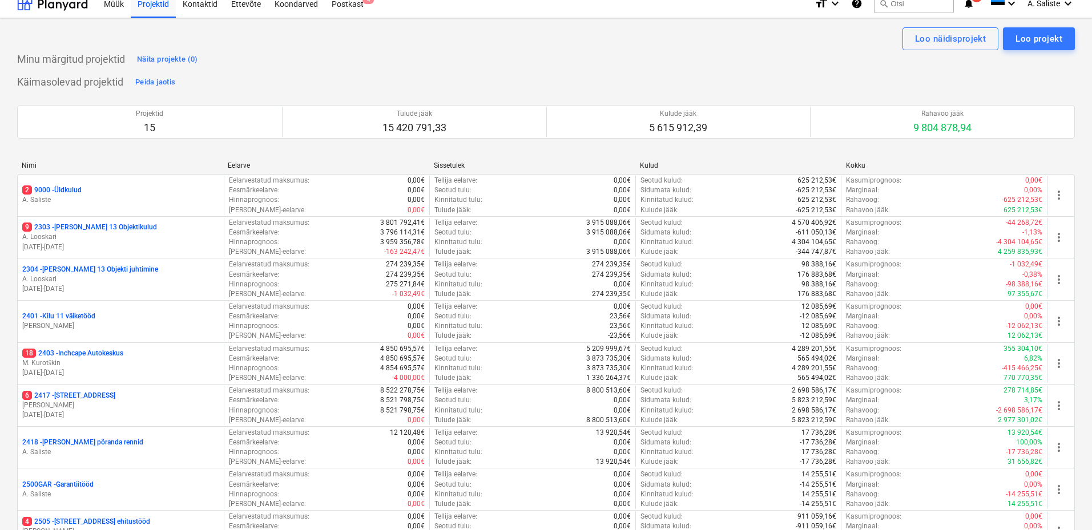
scroll to position [0, 0]
